Goal: Find specific page/section: Find specific page/section

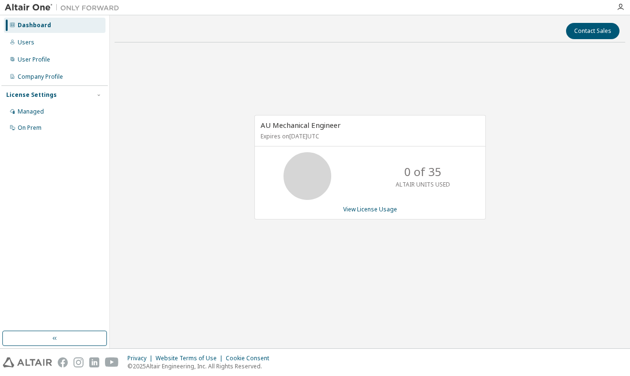
click at [385, 298] on div "Contact Sales AU Mechanical Engineer Expires on October 1, 2025 UTC 0 of 35 ALT…" at bounding box center [370, 182] width 511 height 324
